Goal: Task Accomplishment & Management: Manage account settings

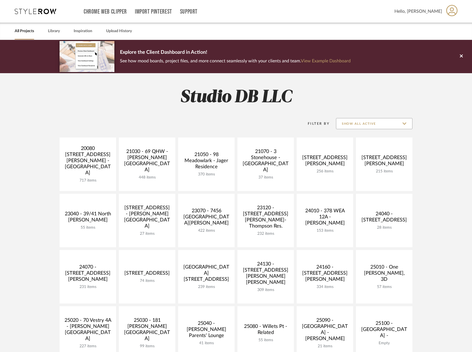
drag, startPoint x: 392, startPoint y: 123, endPoint x: 390, endPoint y: 126, distance: 3.1
click at [392, 123] on input "Show All Active" at bounding box center [374, 123] width 76 height 11
click at [368, 161] on span "Archived" at bounding box center [374, 163] width 76 height 13
type input "Archived"
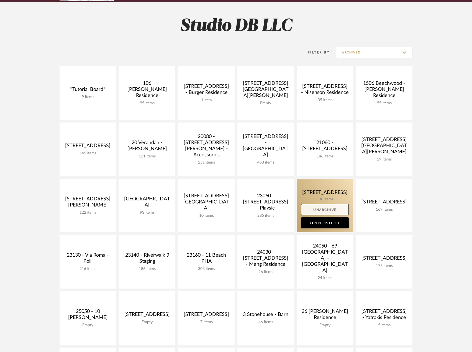
scroll to position [138, 0]
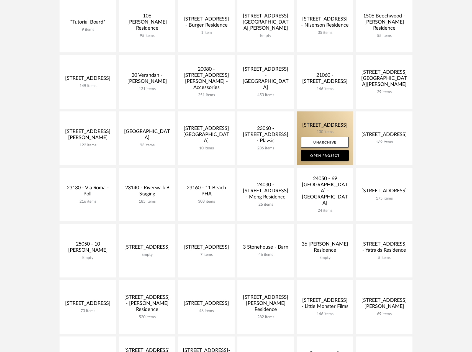
click at [338, 132] on link at bounding box center [325, 137] width 57 height 53
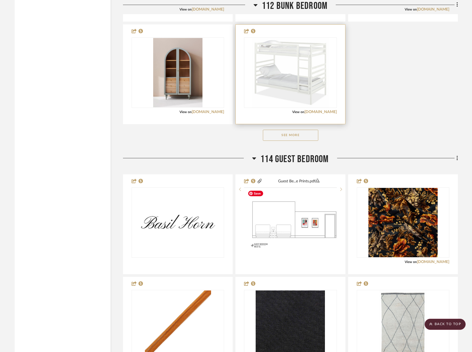
scroll to position [2410, 0]
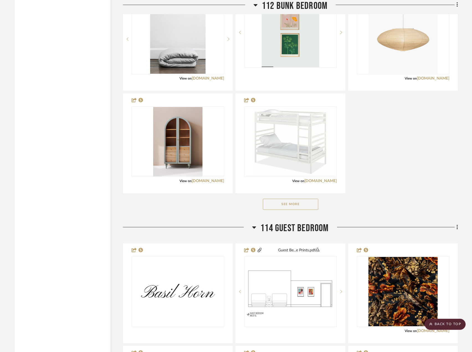
click at [278, 207] on button "See More" at bounding box center [290, 204] width 55 height 11
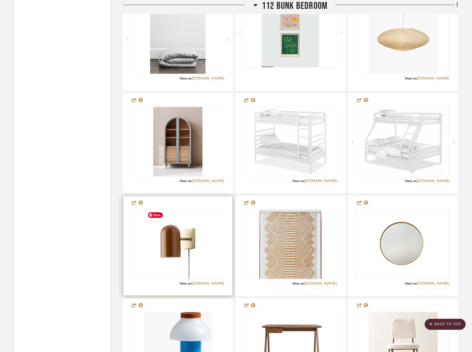
click at [200, 286] on div "View on schoolhouse.com" at bounding box center [178, 283] width 93 height 5
click at [215, 281] on div "View on schoolhouse.com" at bounding box center [178, 283] width 93 height 5
click at [213, 282] on link "schoolhouse.com" at bounding box center [208, 283] width 32 height 4
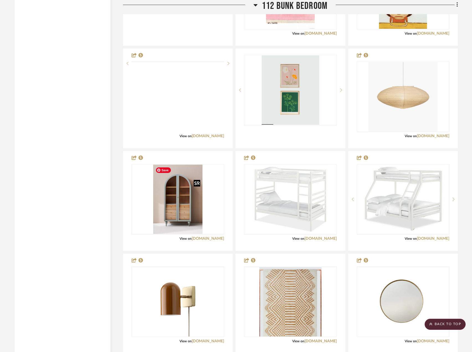
scroll to position [2327, 0]
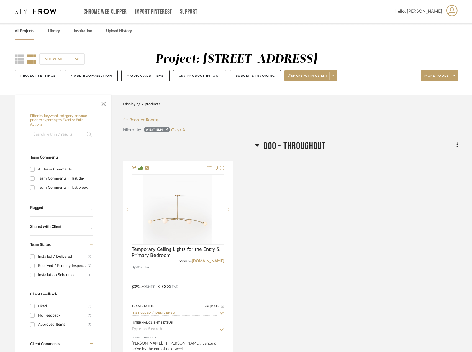
click at [28, 34] on link "All Projects" at bounding box center [24, 30] width 19 height 7
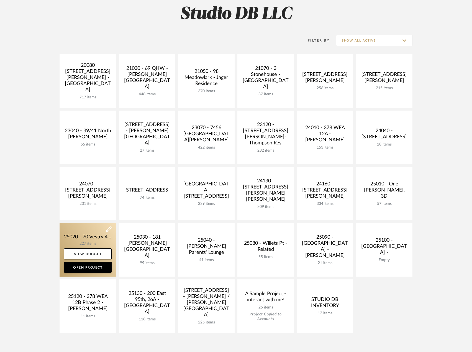
click at [93, 238] on link at bounding box center [88, 249] width 57 height 53
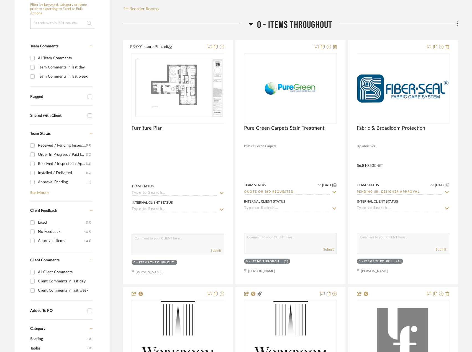
scroll to position [166, 0]
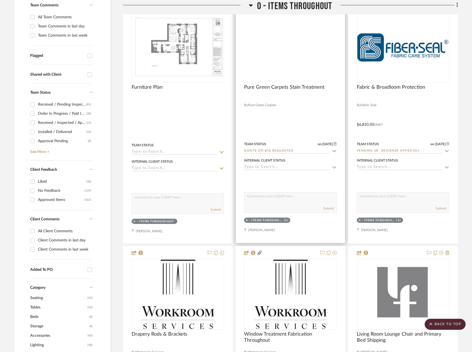
click at [0, 0] on img at bounding box center [0, 0] width 0 height 0
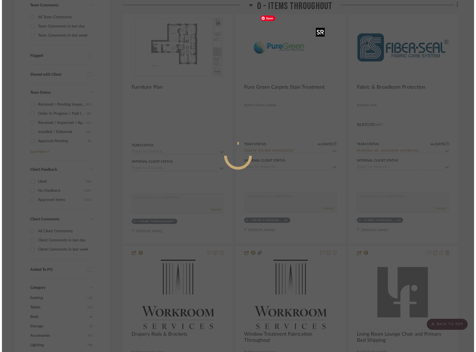
scroll to position [0, 0]
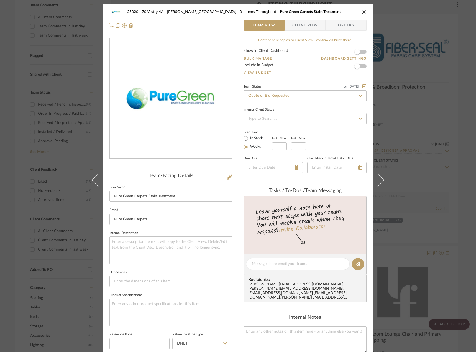
click at [299, 29] on span "Client View" at bounding box center [304, 25] width 25 height 11
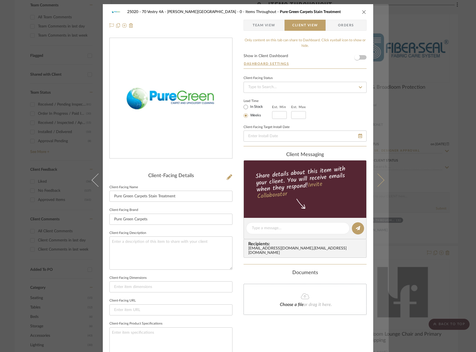
click at [381, 179] on icon at bounding box center [377, 179] width 13 height 13
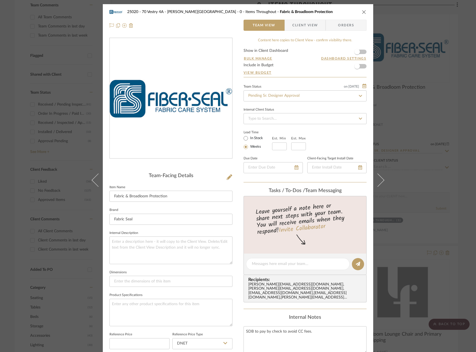
click at [296, 25] on span "Client View" at bounding box center [304, 25] width 25 height 11
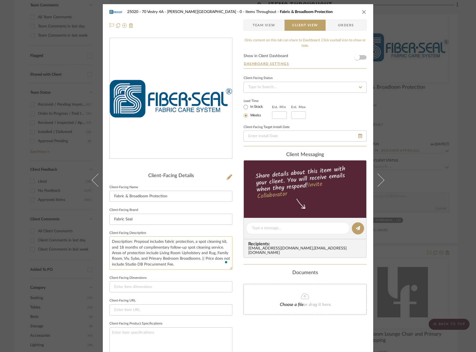
drag, startPoint x: 111, startPoint y: 241, endPoint x: 175, endPoint y: 265, distance: 68.8
click at [176, 265] on textarea "Description: Proposal includes fabric protection, a spot cleaning kit, and 18 m…" at bounding box center [170, 252] width 123 height 33
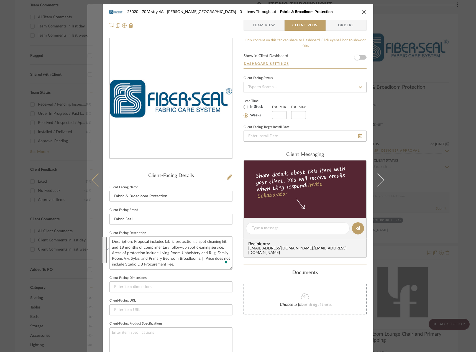
click at [93, 184] on button at bounding box center [95, 180] width 16 height 352
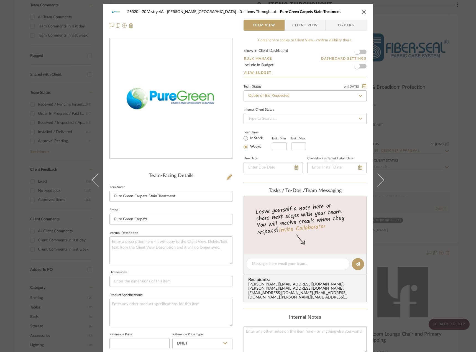
drag, startPoint x: 302, startPoint y: 24, endPoint x: 296, endPoint y: 30, distance: 8.7
click at [301, 25] on span "Client View" at bounding box center [304, 25] width 25 height 11
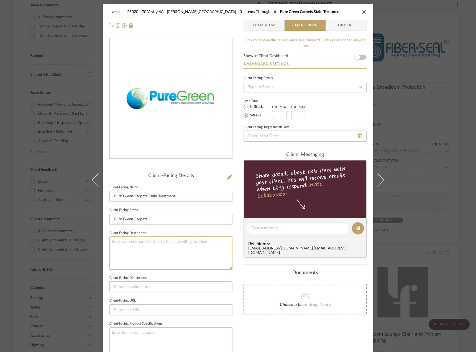
click at [127, 245] on textarea at bounding box center [170, 252] width 123 height 33
paste textarea "Description: Proposal includes fabric protection, a spot cleaning kit, and 18 m…"
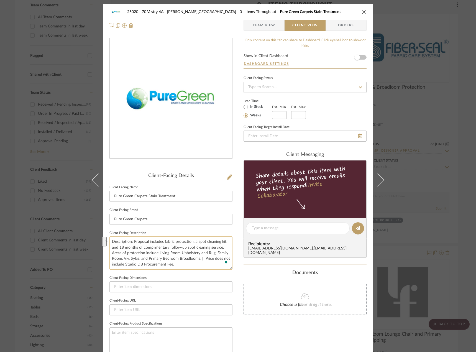
drag, startPoint x: 190, startPoint y: 243, endPoint x: 225, endPoint y: 248, distance: 35.5
click at [225, 248] on textarea "Description: Proposal includes fabric protection, a spot cleaning kit, and 18 m…" at bounding box center [170, 252] width 123 height 33
click at [187, 254] on textarea "Description: Proposal includes fabric protection only. Areas of protection incl…" at bounding box center [170, 252] width 123 height 33
click at [204, 252] on textarea "Description: Proposal includes fabric protection only. Areas of protection incl…" at bounding box center [170, 252] width 123 height 33
click at [126, 260] on textarea "Description: Proposal includes fabric protection only. Areas of protection incl…" at bounding box center [170, 252] width 123 height 33
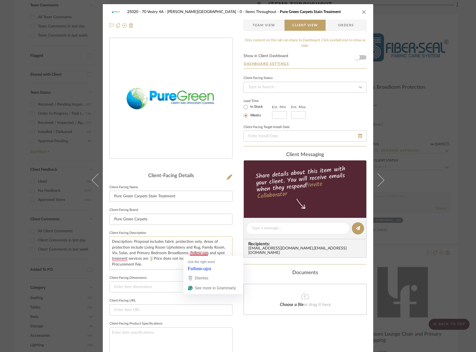
click at [205, 254] on textarea "Description: Proposal includes fabric protection only. Areas of protection incl…" at bounding box center [170, 252] width 123 height 33
click at [206, 253] on textarea "Description: Proposal includes fabric protection only. Areas of protection incl…" at bounding box center [170, 252] width 123 height 33
type textarea "Description: Proposal includes fabric protection only. Areas of protection incl…"
click at [186, 257] on textarea "Description: Proposal includes fabric protection only. Areas of protection incl…" at bounding box center [170, 252] width 123 height 33
paste textarea "an additional fee"
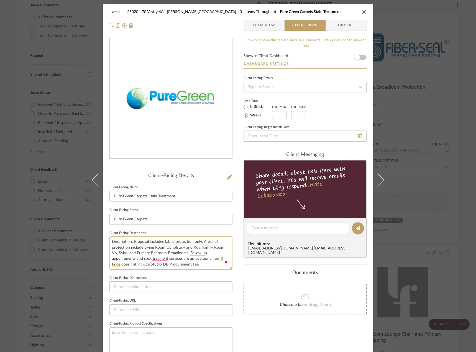
click at [178, 260] on textarea "Description: Proposal includes fabric protection only. Areas of protection incl…" at bounding box center [170, 252] width 123 height 33
click at [188, 252] on textarea "Description: Proposal includes fabric protection only. Areas of protection incl…" at bounding box center [170, 252] width 123 height 33
click at [215, 256] on textarea "Description: Proposal includes fabric protection only. Areas of protection incl…" at bounding box center [170, 252] width 123 height 33
click at [160, 258] on textarea "Description: Proposal includes fabric protection only. Areas of protection incl…" at bounding box center [170, 252] width 123 height 33
type textarea "Description: Proposal includes fabric protection only. Areas of protection incl…"
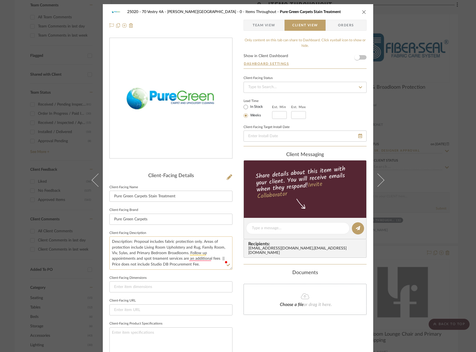
click at [157, 259] on textarea "Description: Proposal includes fabric protection only. Areas of protection incl…" at bounding box center [170, 252] width 123 height 33
click at [194, 258] on textarea "Description: Proposal includes fabric protection only. Areas of protection incl…" at bounding box center [170, 252] width 123 height 33
click at [214, 258] on textarea "Description: Proposal includes fabric protection only. Areas of protection incl…" at bounding box center [170, 252] width 123 height 33
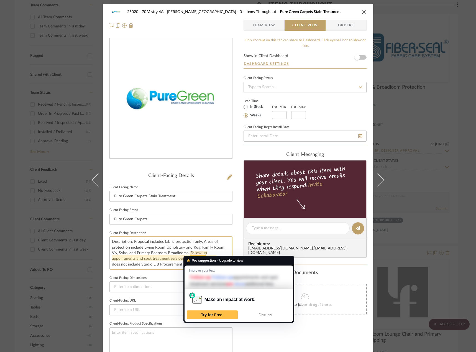
click at [201, 253] on textarea "Description: Proposal includes fabric protection only. Areas of protection incl…" at bounding box center [170, 252] width 123 height 33
click at [188, 252] on textarea "Description: Proposal includes fabric protection only. Areas of protection incl…" at bounding box center [170, 252] width 123 height 33
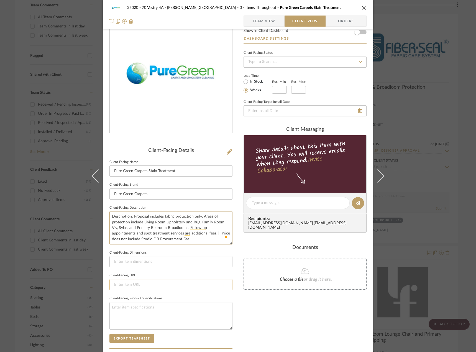
scroll to position [55, 0]
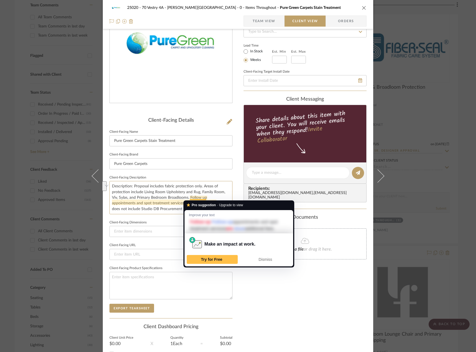
drag, startPoint x: 188, startPoint y: 195, endPoint x: 214, endPoint y: 204, distance: 27.9
click at [214, 186] on html "Chrome Web Clipper Import Pinterest Support All Projects Library Inspiration Up…" at bounding box center [238, 10] width 476 height 352
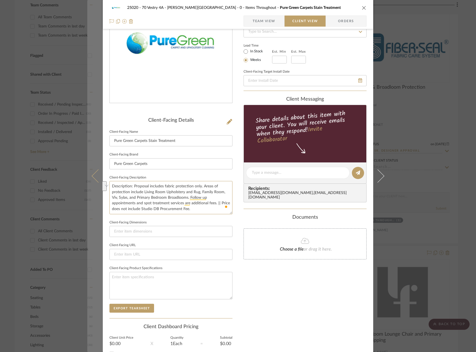
type textarea "Description: Proposal includes fabric protection only. Areas of protection incl…"
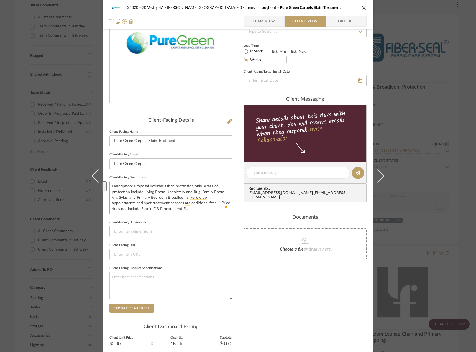
paste textarea "Please note that follow-up appointments and spot treatments are available at an…"
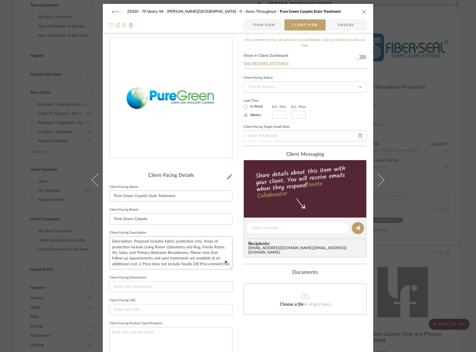
scroll to position [104, 0]
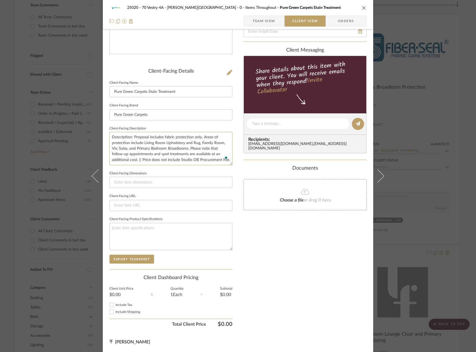
type textarea "Description: Proposal includes fabric protection only. Areas of protection incl…"
click at [249, 22] on span "button" at bounding box center [248, 21] width 9 height 11
